Goal: Find specific fact: Find specific fact

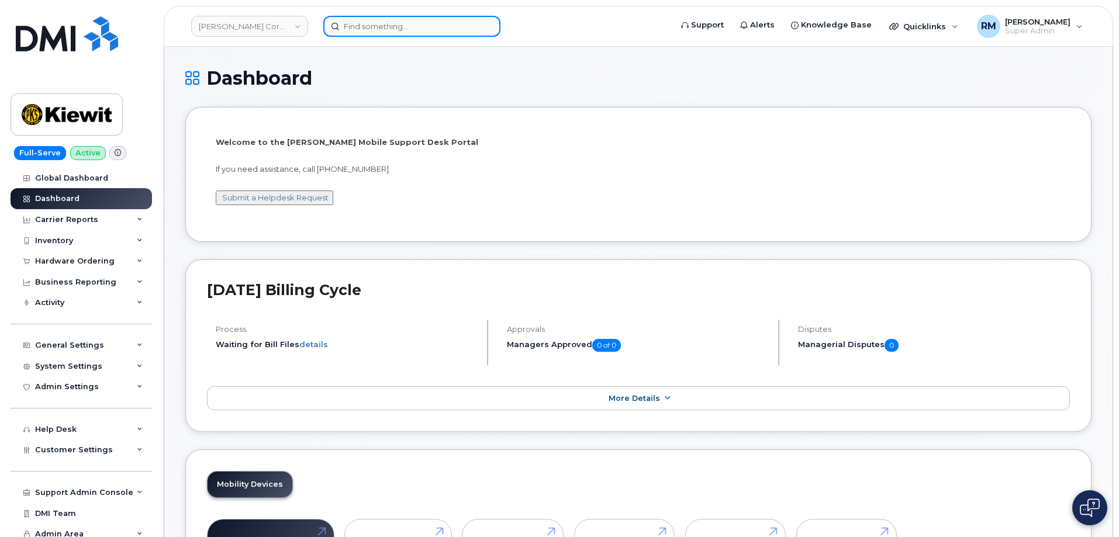
click at [418, 23] on input at bounding box center [411, 26] width 177 height 21
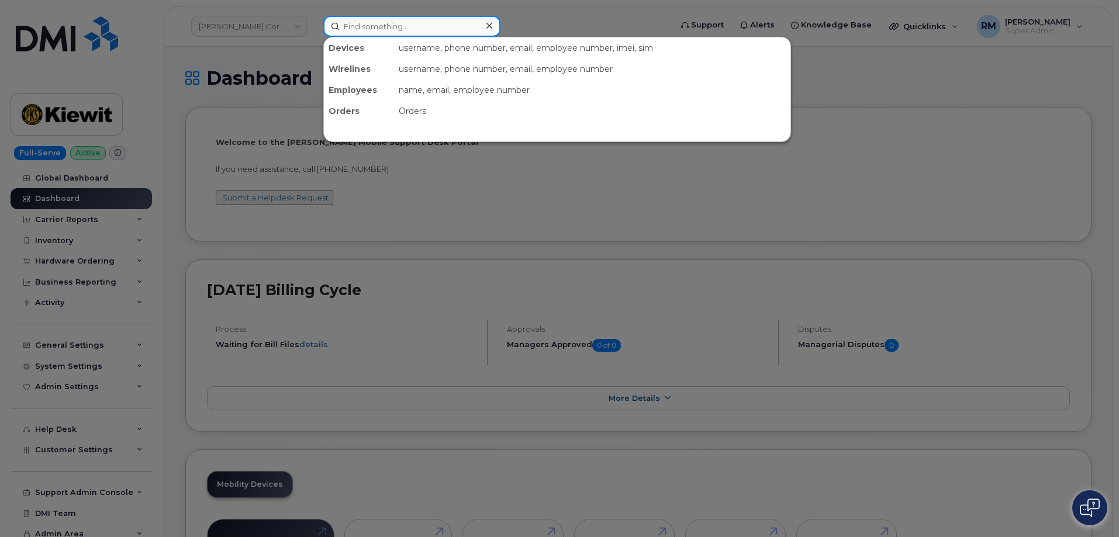
paste input "325-812-3134"
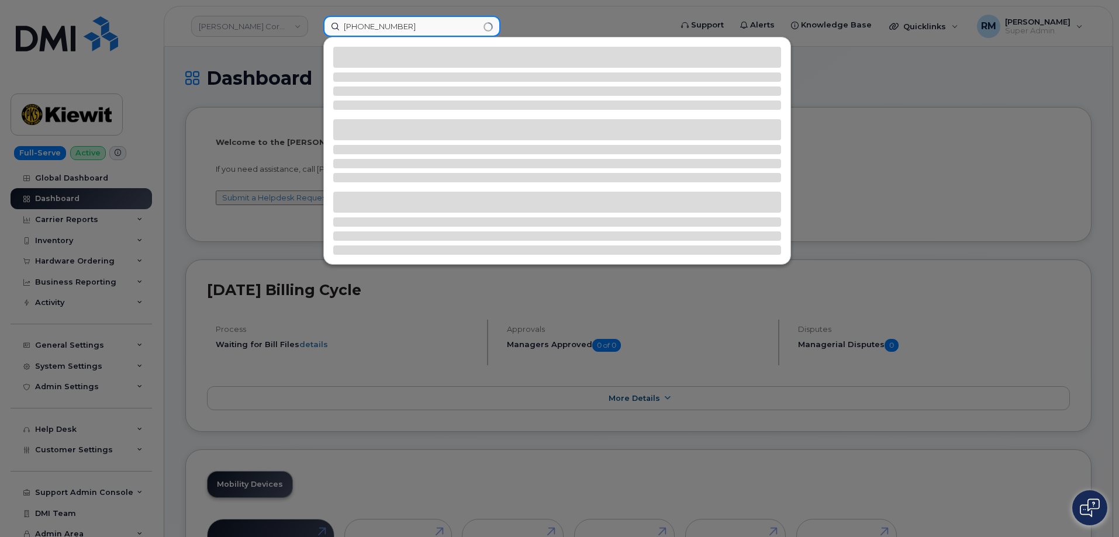
type input "325-812-3134"
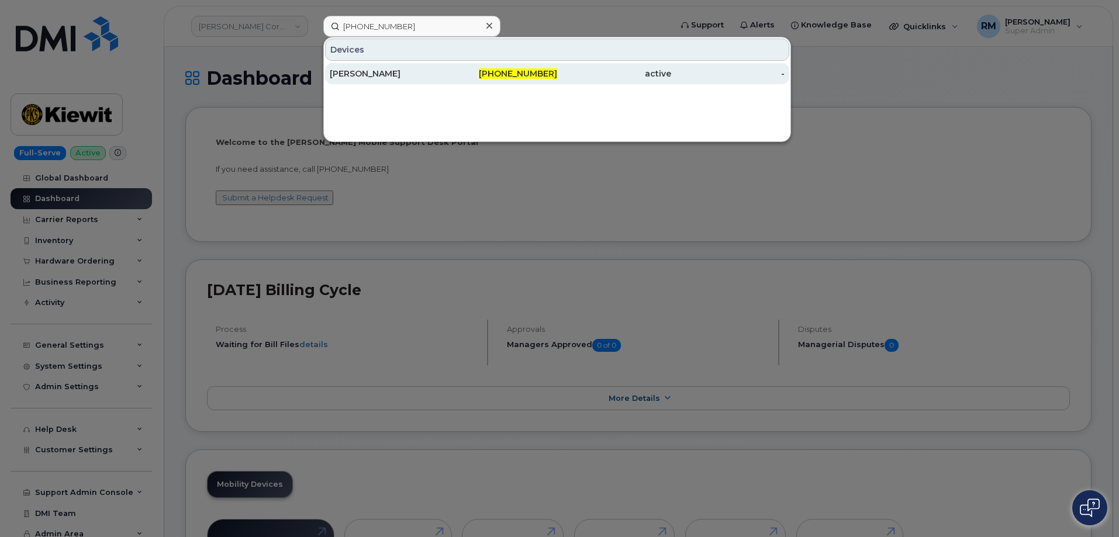
click at [378, 76] on div "ALLYSON OWENS" at bounding box center [387, 74] width 114 height 12
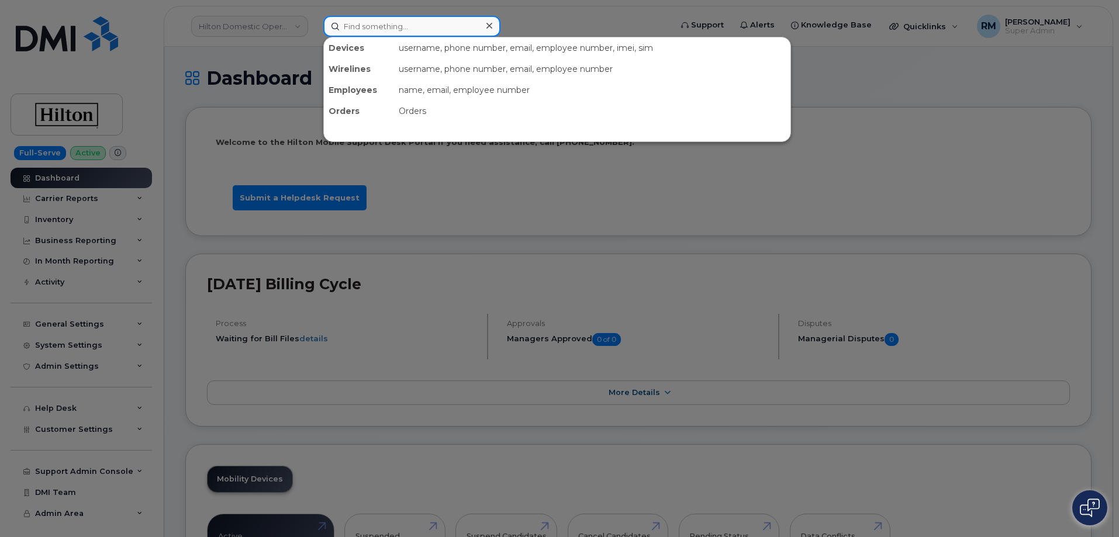
click at [391, 27] on input at bounding box center [411, 26] width 177 height 21
paste input "Sue.Shan@Hilton.com"
type input "Sue.Shan@Hilton.com"
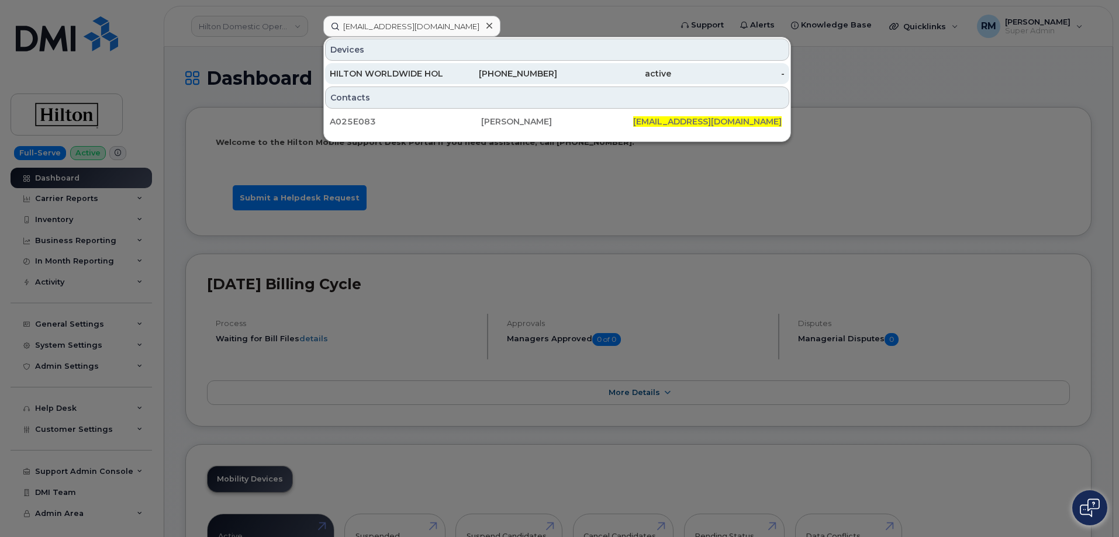
click at [388, 70] on div "HILTON WORLDWIDE HOLDINGS INC." at bounding box center [387, 74] width 114 height 12
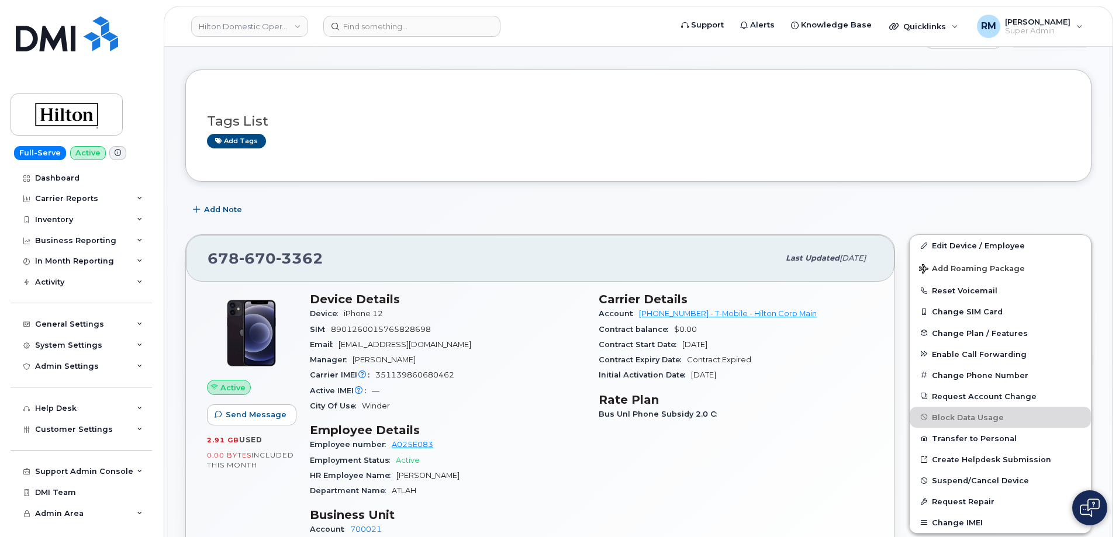
scroll to position [117, 0]
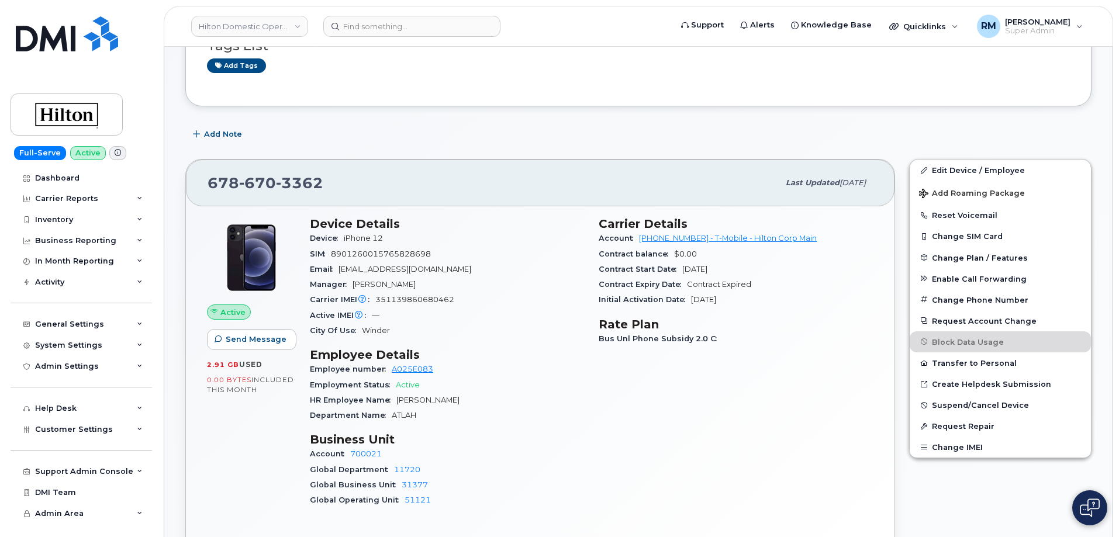
click at [410, 411] on span "ATLAH" at bounding box center [404, 415] width 25 height 9
copy span "ATLAH"
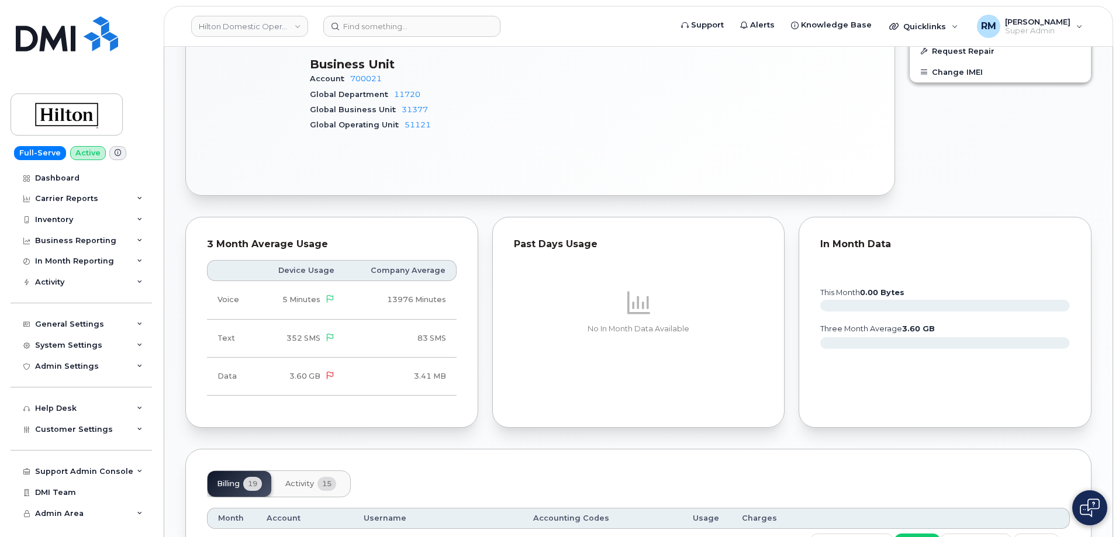
scroll to position [292, 0]
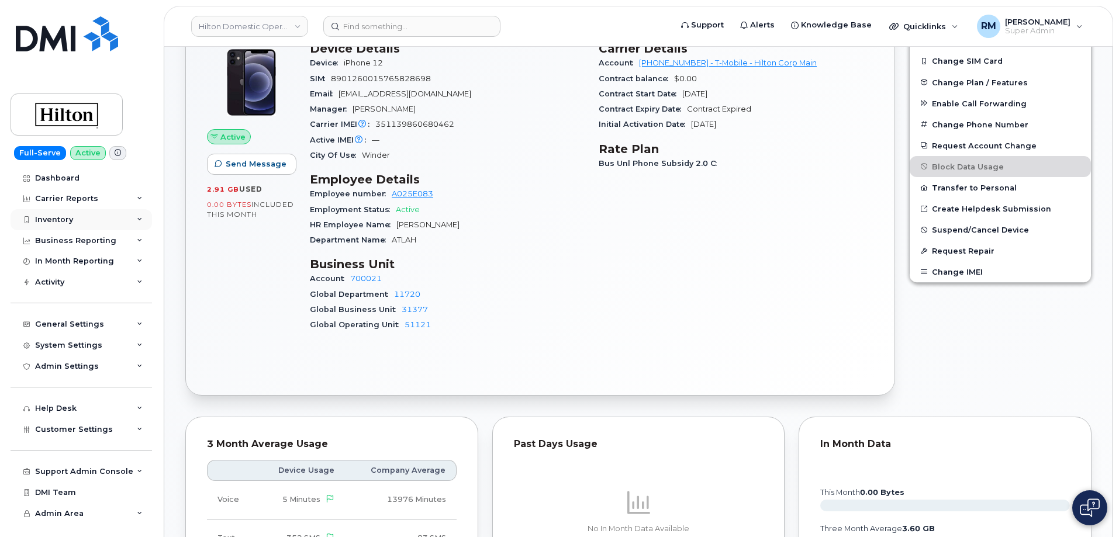
click at [71, 210] on div "Inventory" at bounding box center [82, 219] width 142 height 21
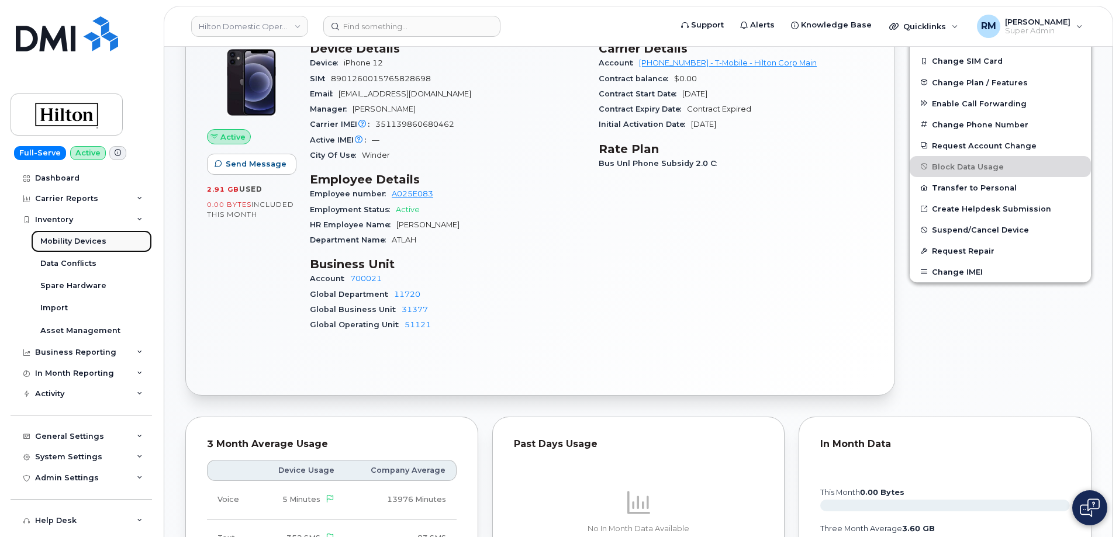
click at [75, 249] on link "Mobility Devices" at bounding box center [91, 241] width 121 height 22
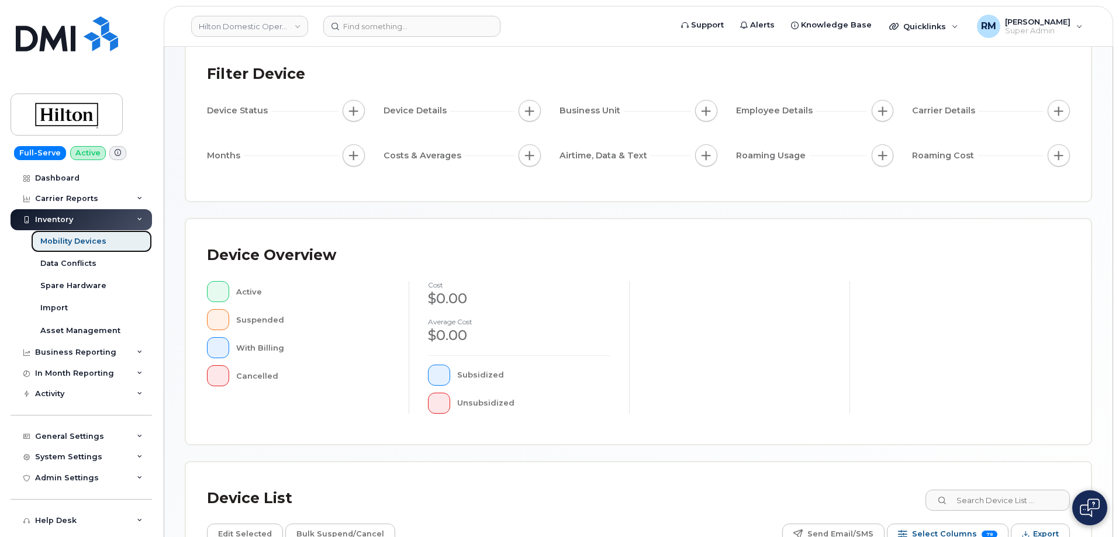
scroll to position [234, 0]
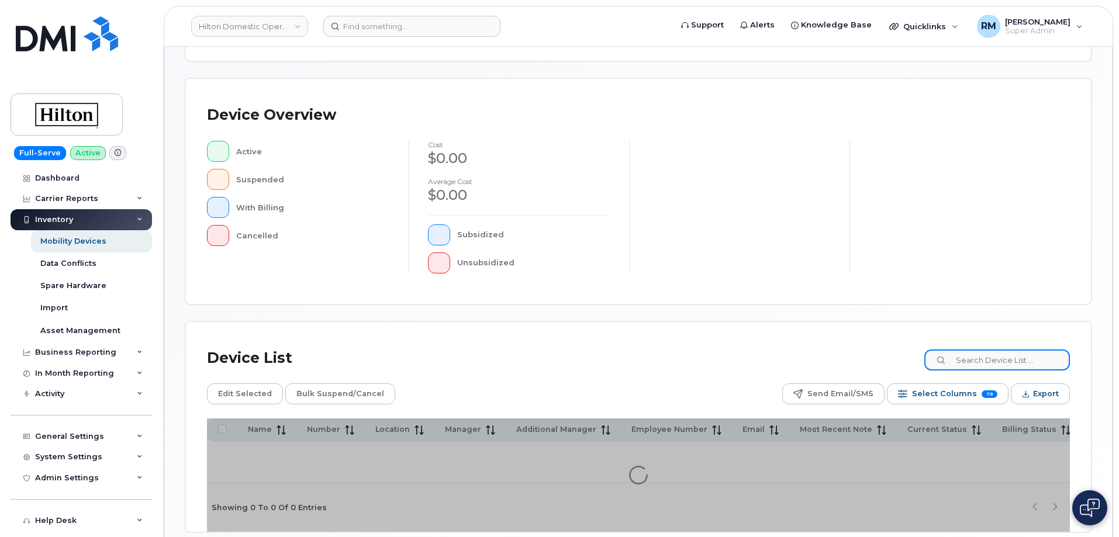
click at [995, 368] on input at bounding box center [998, 360] width 146 height 21
paste input "ATLAH"
type input "ATLAH"
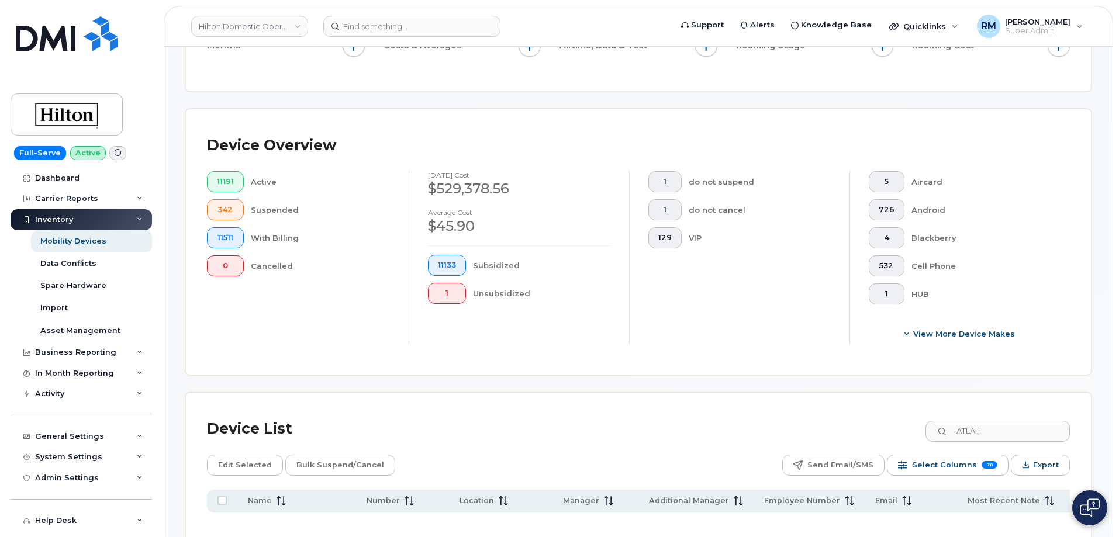
scroll to position [255, 0]
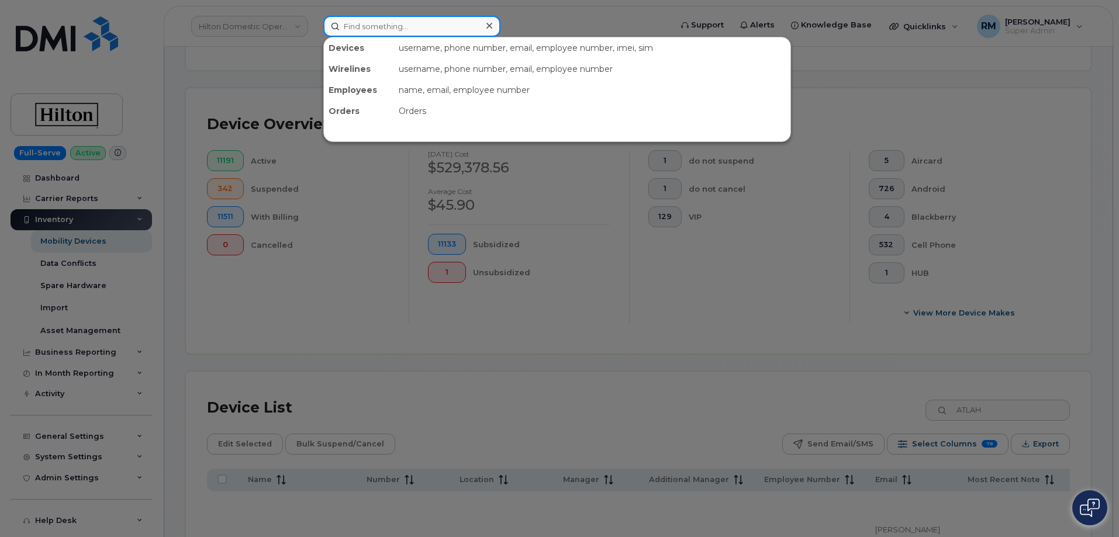
click at [349, 26] on input at bounding box center [411, 26] width 177 height 21
paste input "9548920958"
type input "9548920958"
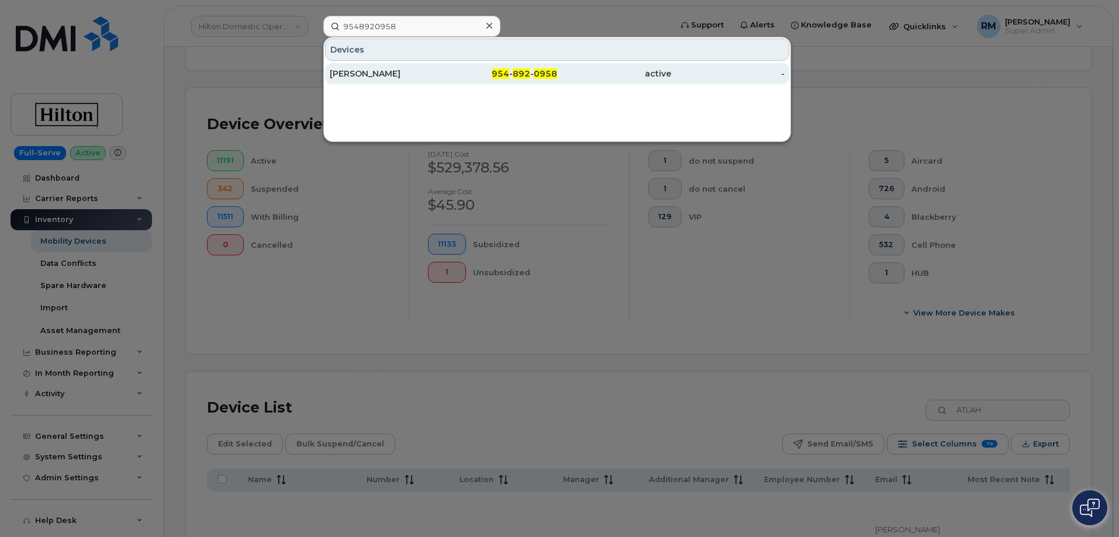
click at [359, 74] on div "Katy Agras" at bounding box center [387, 74] width 114 height 12
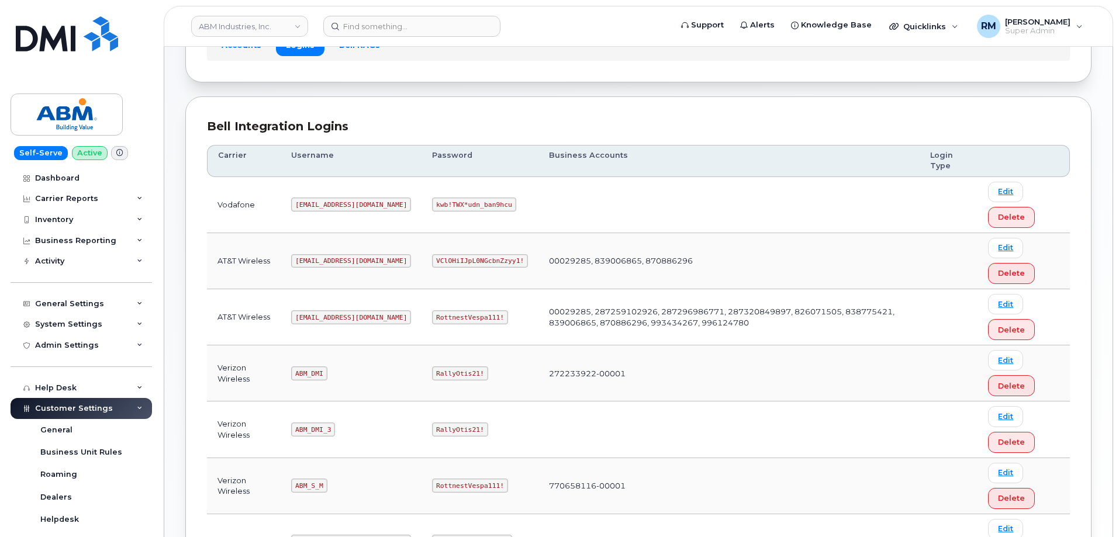
scroll to position [117, 0]
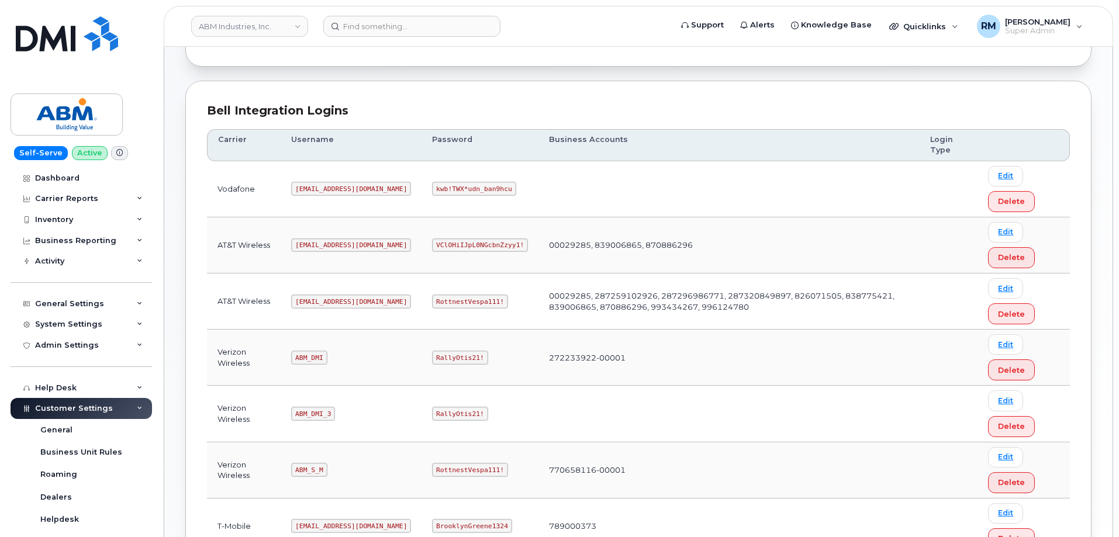
click at [432, 303] on code "RottnestVespa111!" at bounding box center [470, 302] width 76 height 14
copy code "RottnestVespa111"
click at [412, 26] on input at bounding box center [411, 26] width 177 height 21
paste input "9548920958"
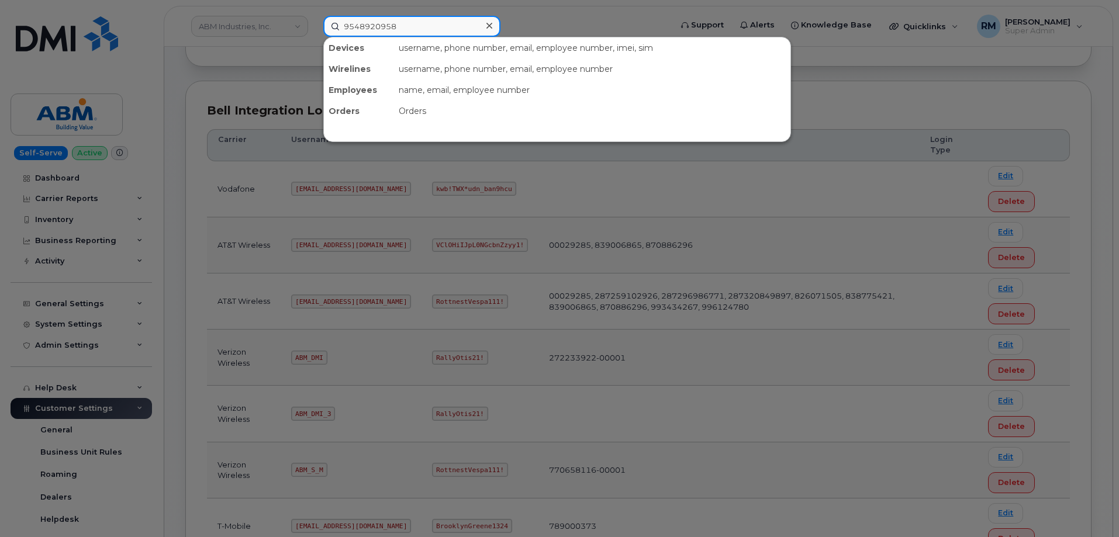
type input "9548920958"
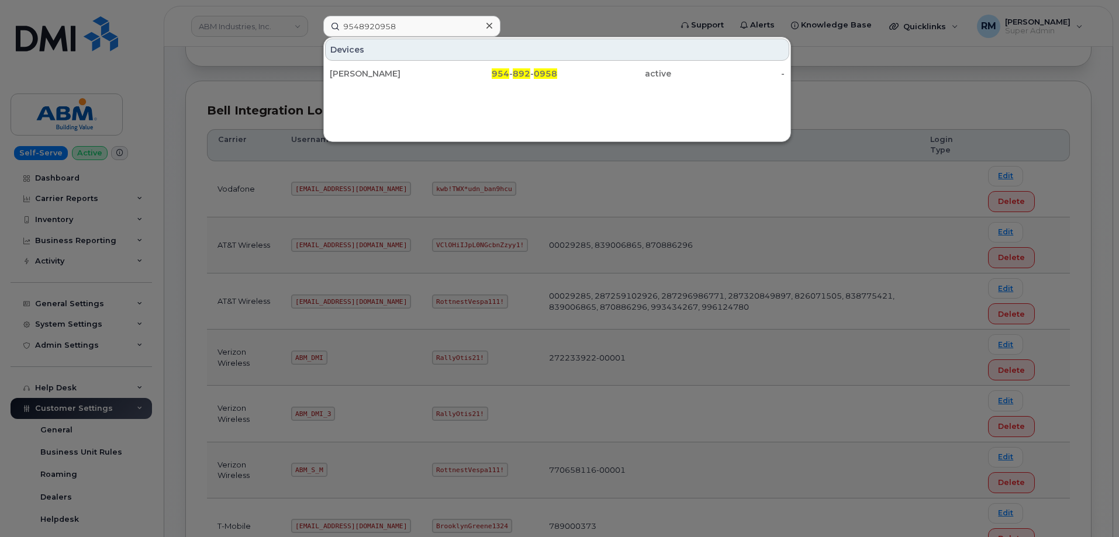
click at [573, 16] on div at bounding box center [559, 268] width 1119 height 537
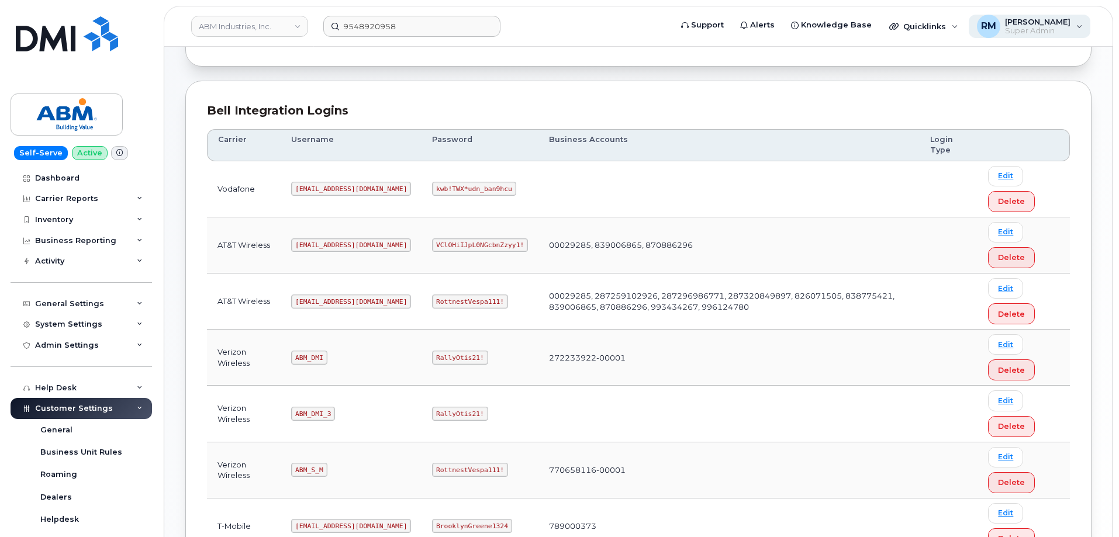
click at [1059, 19] on span "[PERSON_NAME]" at bounding box center [1038, 21] width 66 height 9
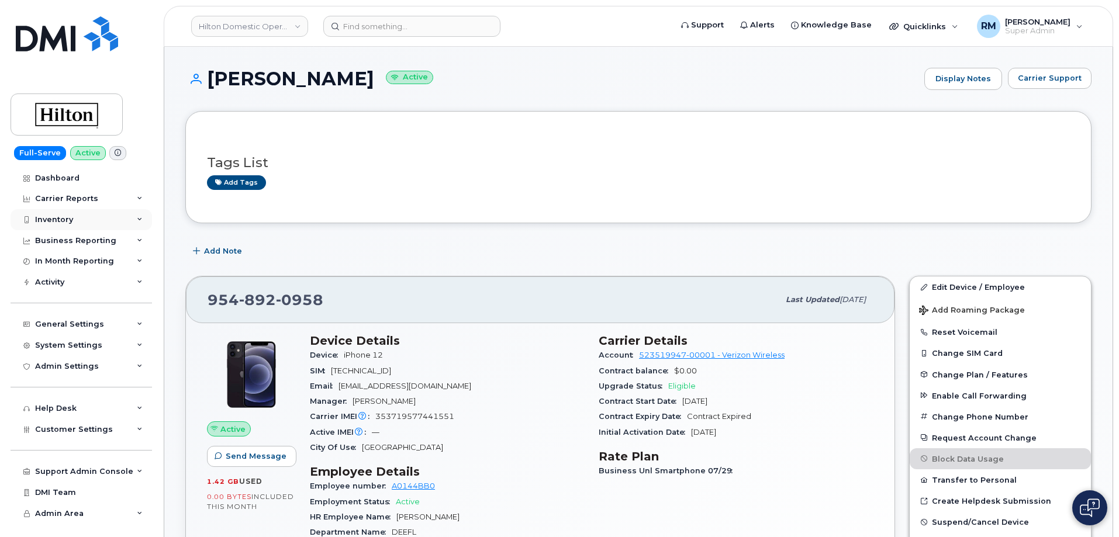
click at [67, 220] on div "Inventory" at bounding box center [54, 219] width 38 height 9
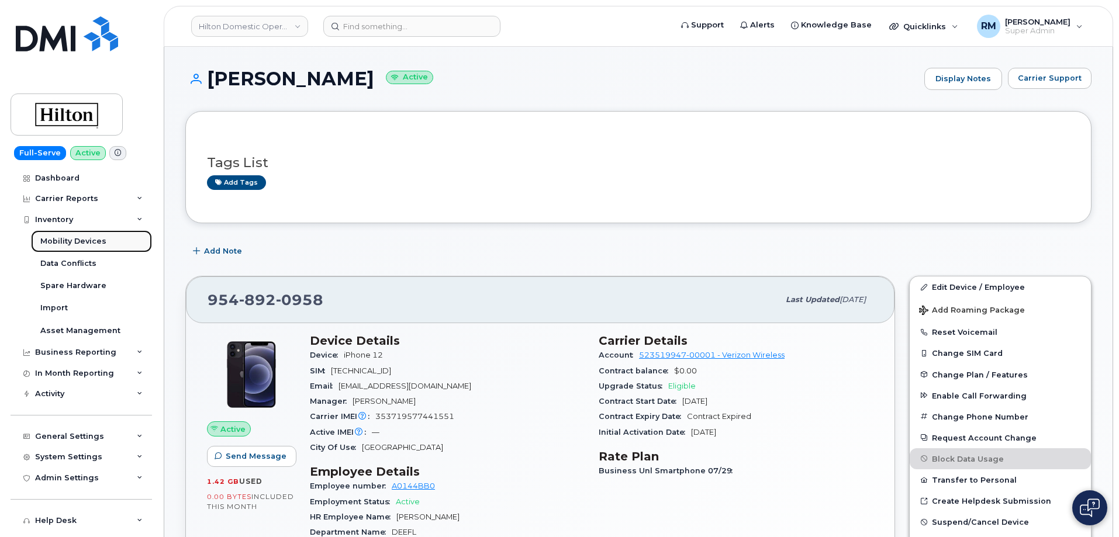
click at [67, 243] on div "Mobility Devices" at bounding box center [73, 241] width 66 height 11
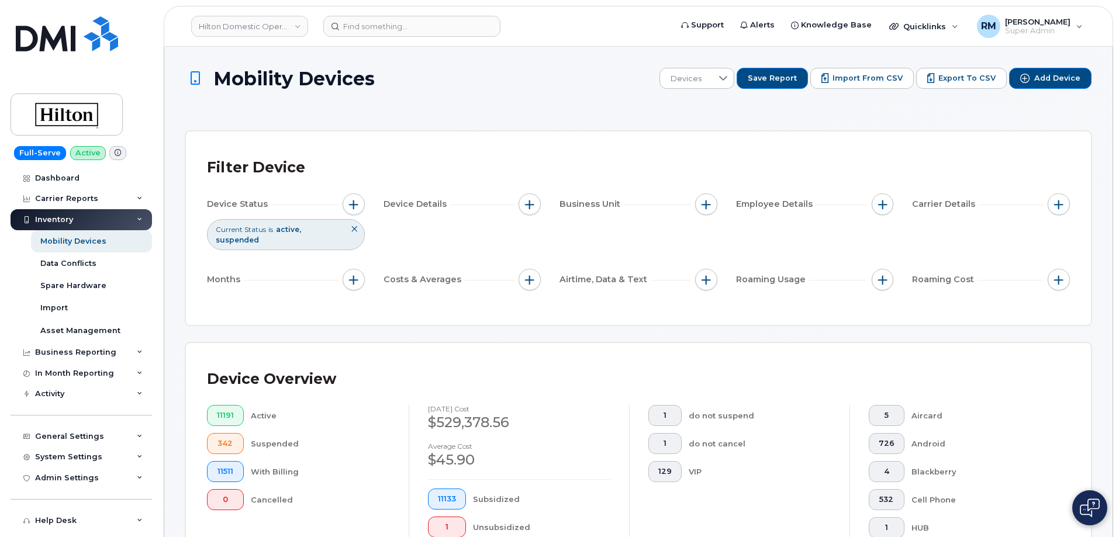
click at [205, 312] on div "Filter Device Device Status Current Status is active suspended Device Details B…" at bounding box center [638, 229] width 905 height 194
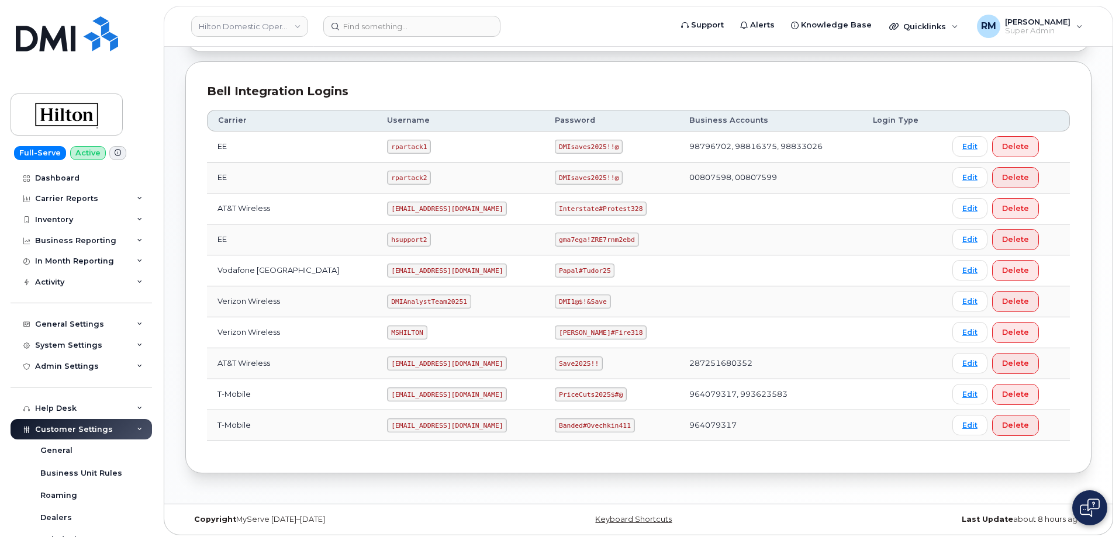
scroll to position [266, 0]
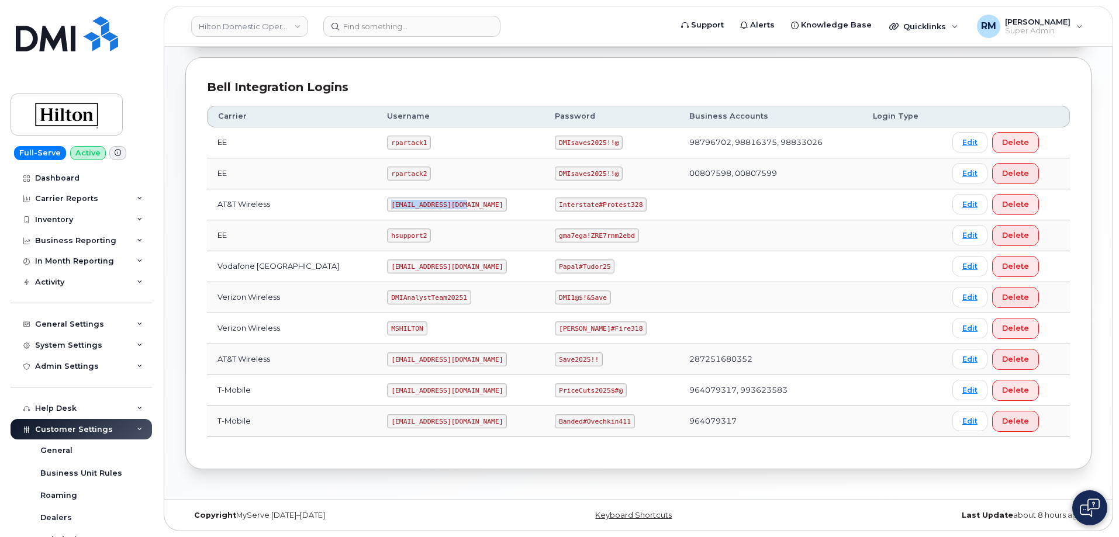
drag, startPoint x: 375, startPoint y: 205, endPoint x: 462, endPoint y: 204, distance: 86.6
click at [462, 204] on td "ms-hilton@dminc.com" at bounding box center [461, 204] width 168 height 31
copy code "ms-hilton@dminc.com"
drag, startPoint x: 547, startPoint y: 205, endPoint x: 627, endPoint y: 204, distance: 80.1
click at [627, 204] on code "Interstate#Protest328" at bounding box center [601, 205] width 92 height 14
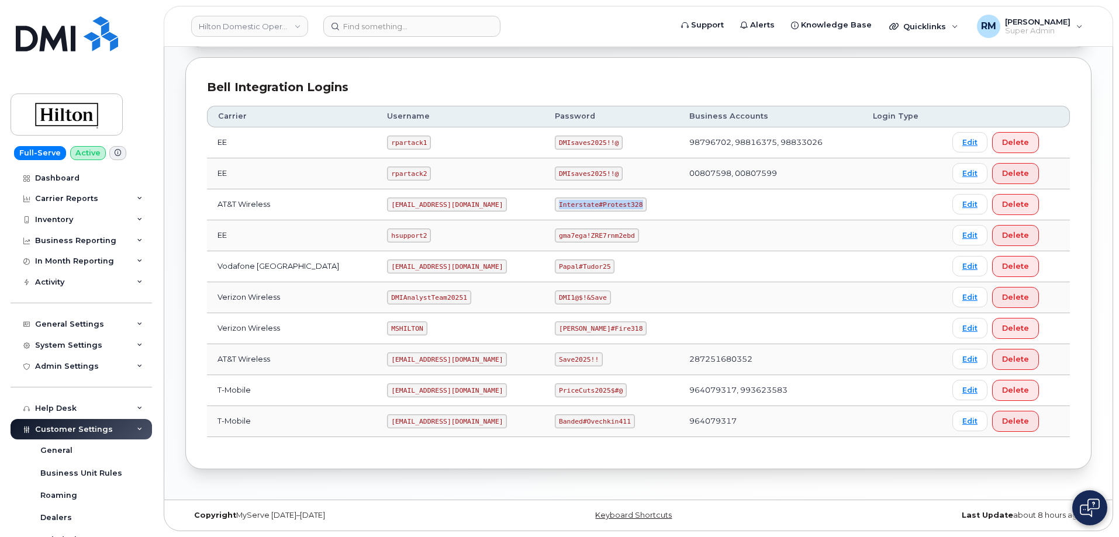
copy code "Interstate#Protest328"
click at [346, 22] on input at bounding box center [411, 26] width 177 height 21
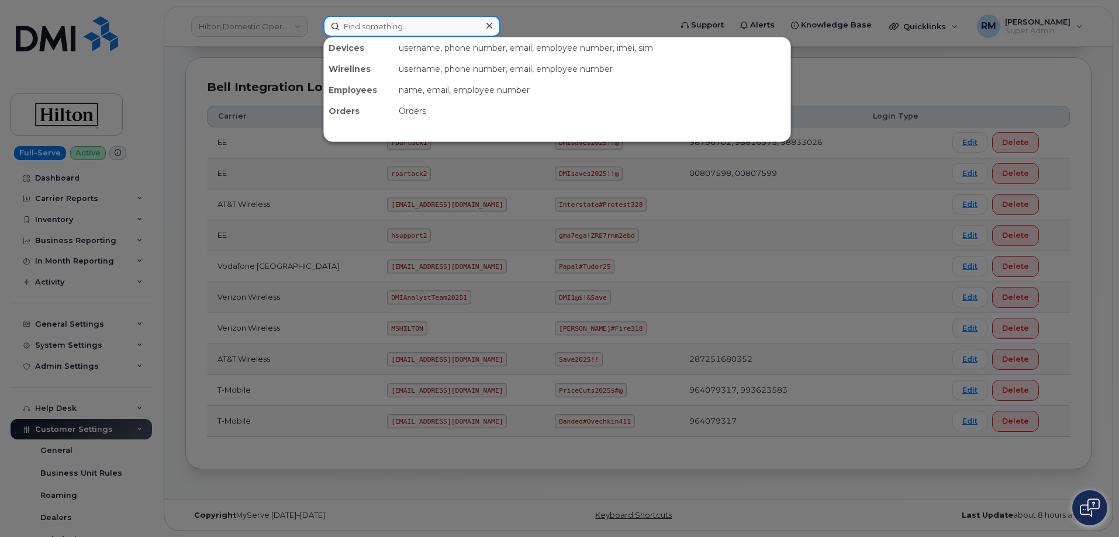
paste input "4802500971"
type input "4802500971"
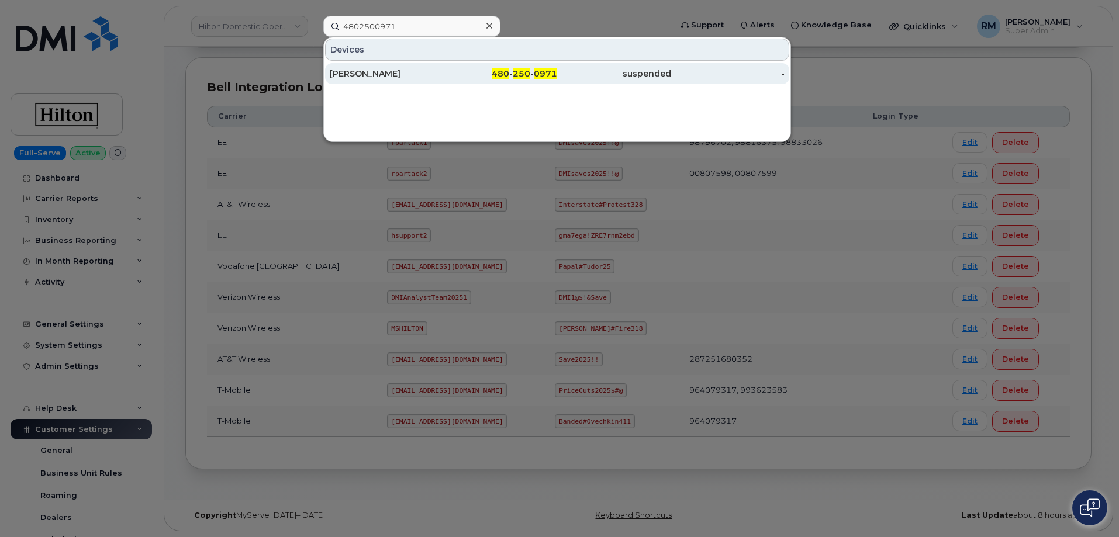
click at [384, 72] on div "[PERSON_NAME]" at bounding box center [387, 74] width 114 height 12
